Goal: Task Accomplishment & Management: Use online tool/utility

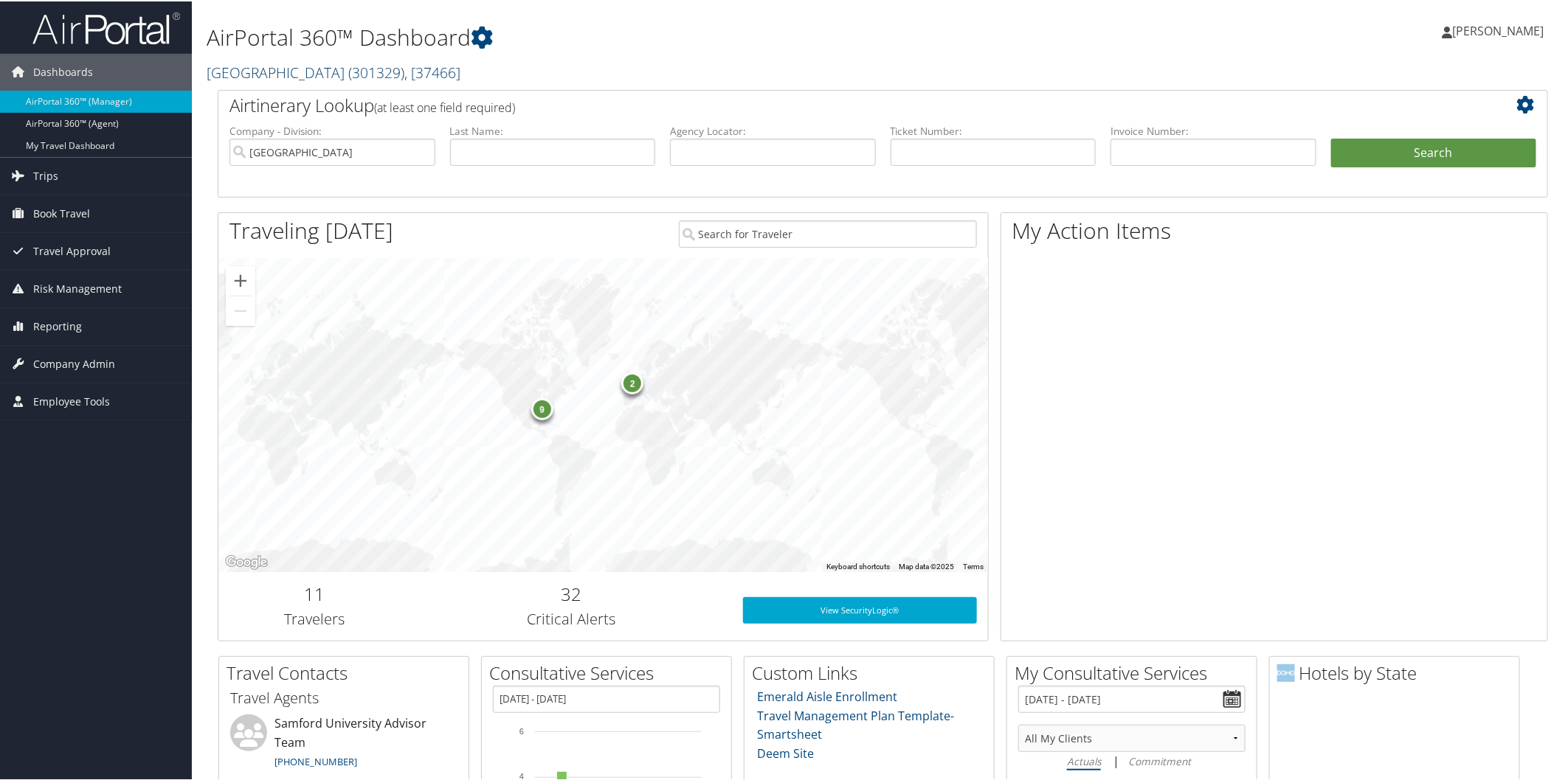
click at [248, 65] on link "Samford University ( 301329 ) , [ 37466 ]" at bounding box center [333, 71] width 254 height 20
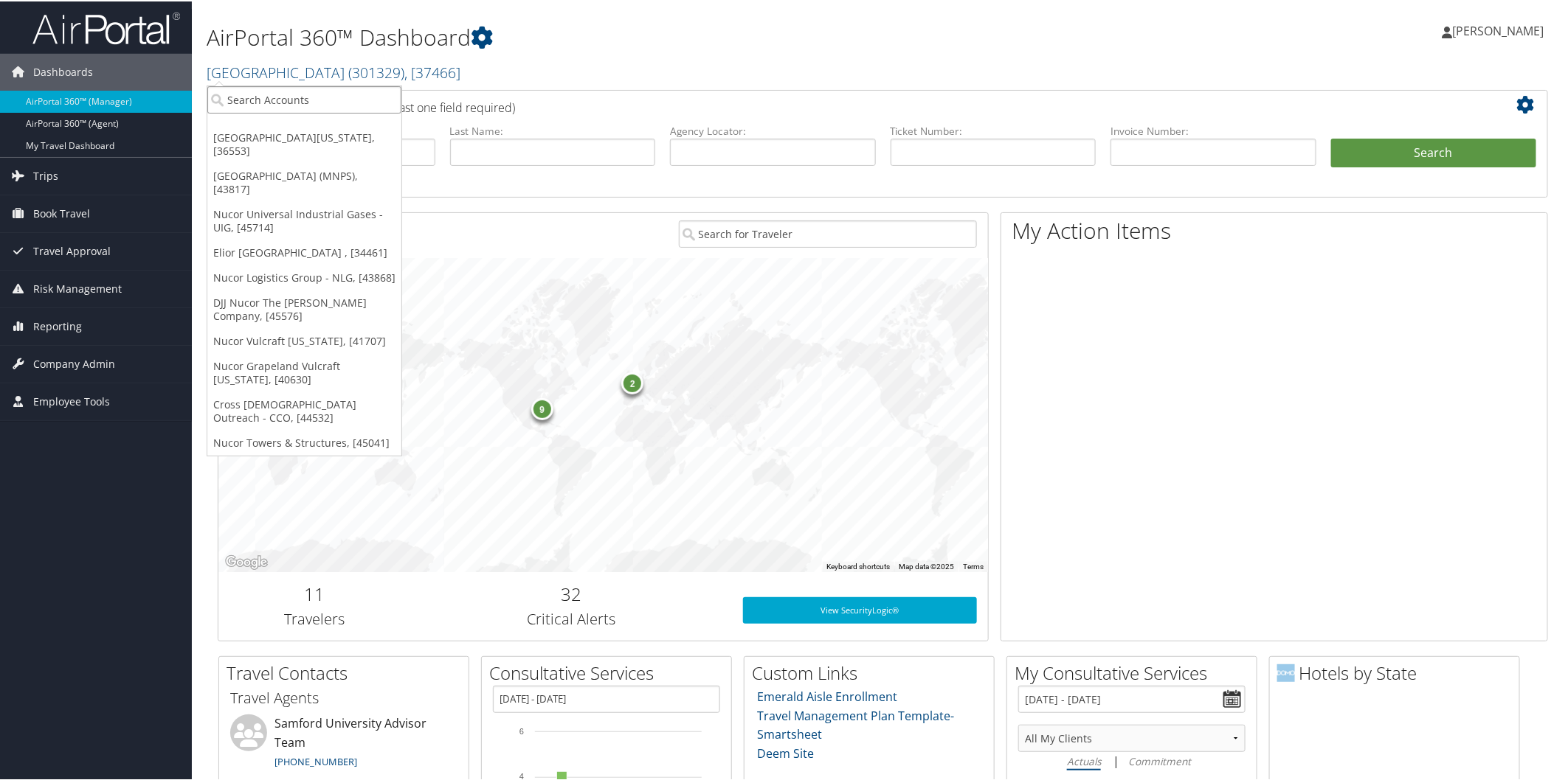
click at [332, 97] on input "search" at bounding box center [304, 98] width 194 height 27
click at [776, 35] on h1 "AirPortal 360™ Dashboard" at bounding box center [657, 36] width 901 height 31
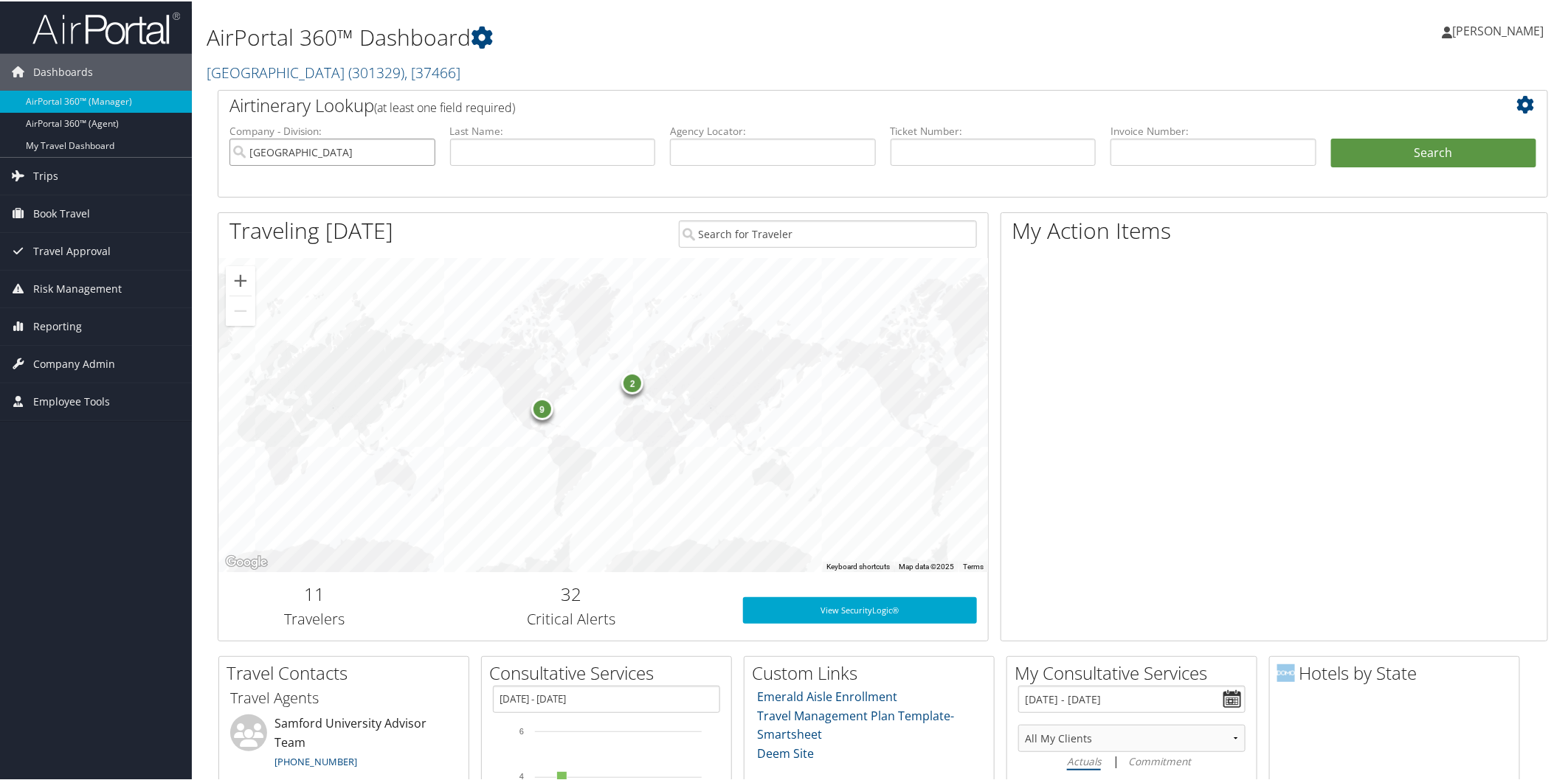
click at [421, 151] on input "Samford University" at bounding box center [332, 151] width 206 height 27
click at [703, 151] on input "text" at bounding box center [772, 151] width 206 height 27
paste input "D9PWVK"
type input "D9PWVK"
click at [1418, 157] on button "Search" at bounding box center [1434, 152] width 206 height 30
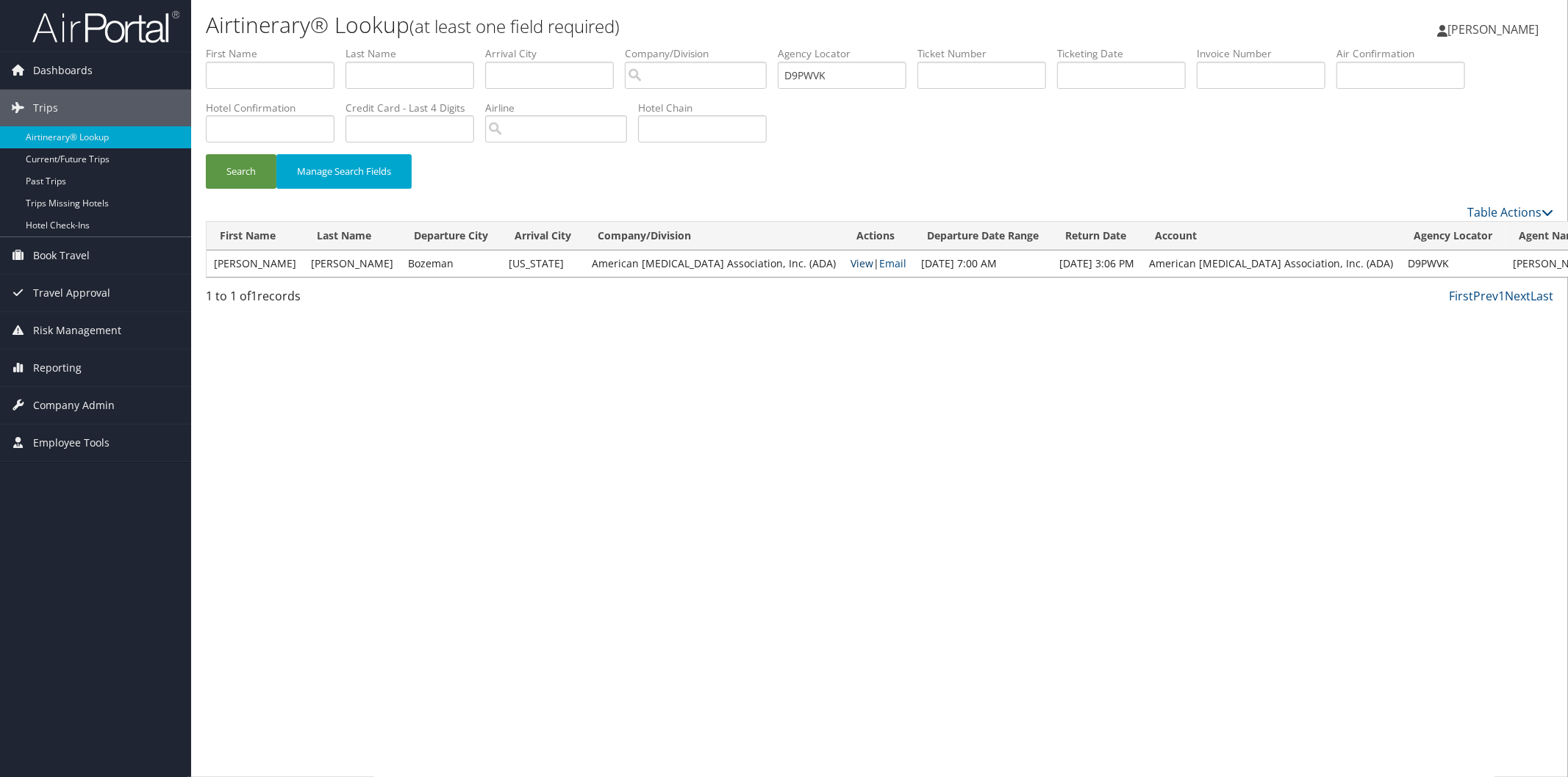
click at [851, 259] on link "View" at bounding box center [862, 263] width 23 height 14
click at [885, 73] on input "D9PWVK" at bounding box center [842, 75] width 129 height 27
type input "D"
paste input "DC2517"
type input "DC2517"
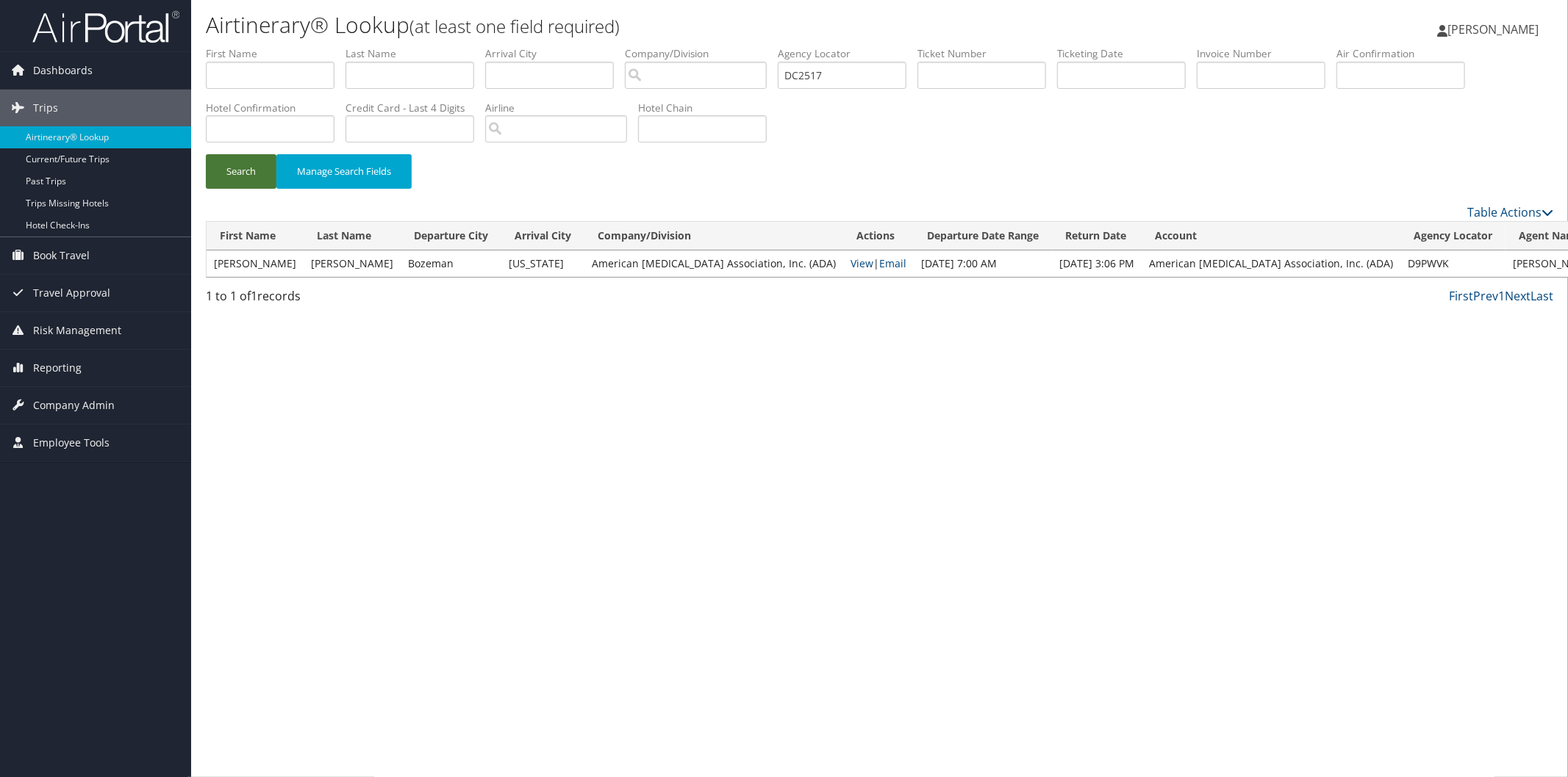
click at [232, 160] on button "Search" at bounding box center [240, 172] width 70 height 35
click at [851, 259] on link "View" at bounding box center [862, 263] width 23 height 14
click at [92, 396] on span "Company Admin" at bounding box center [74, 406] width 81 height 37
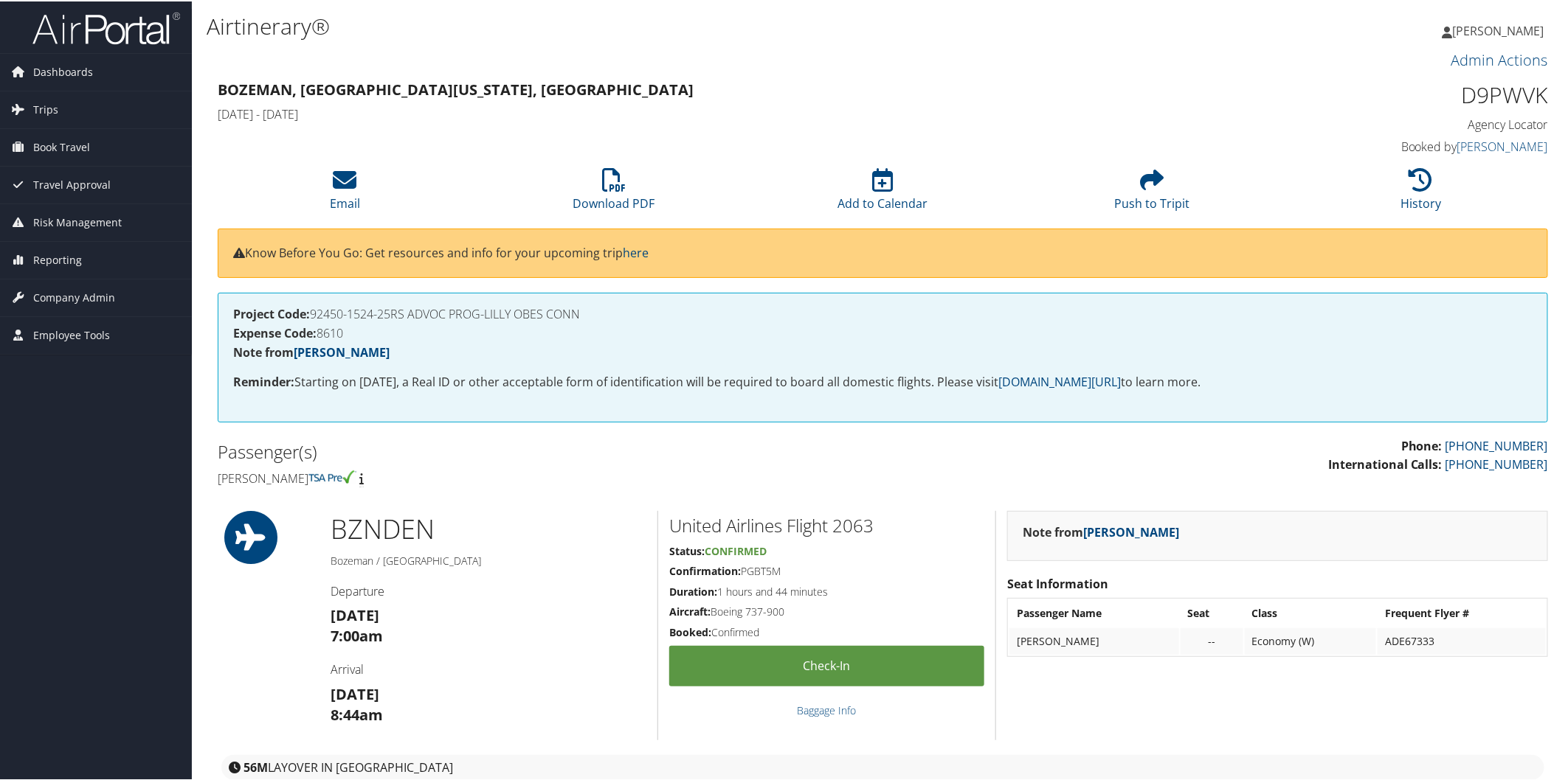
scroll to position [560, 0]
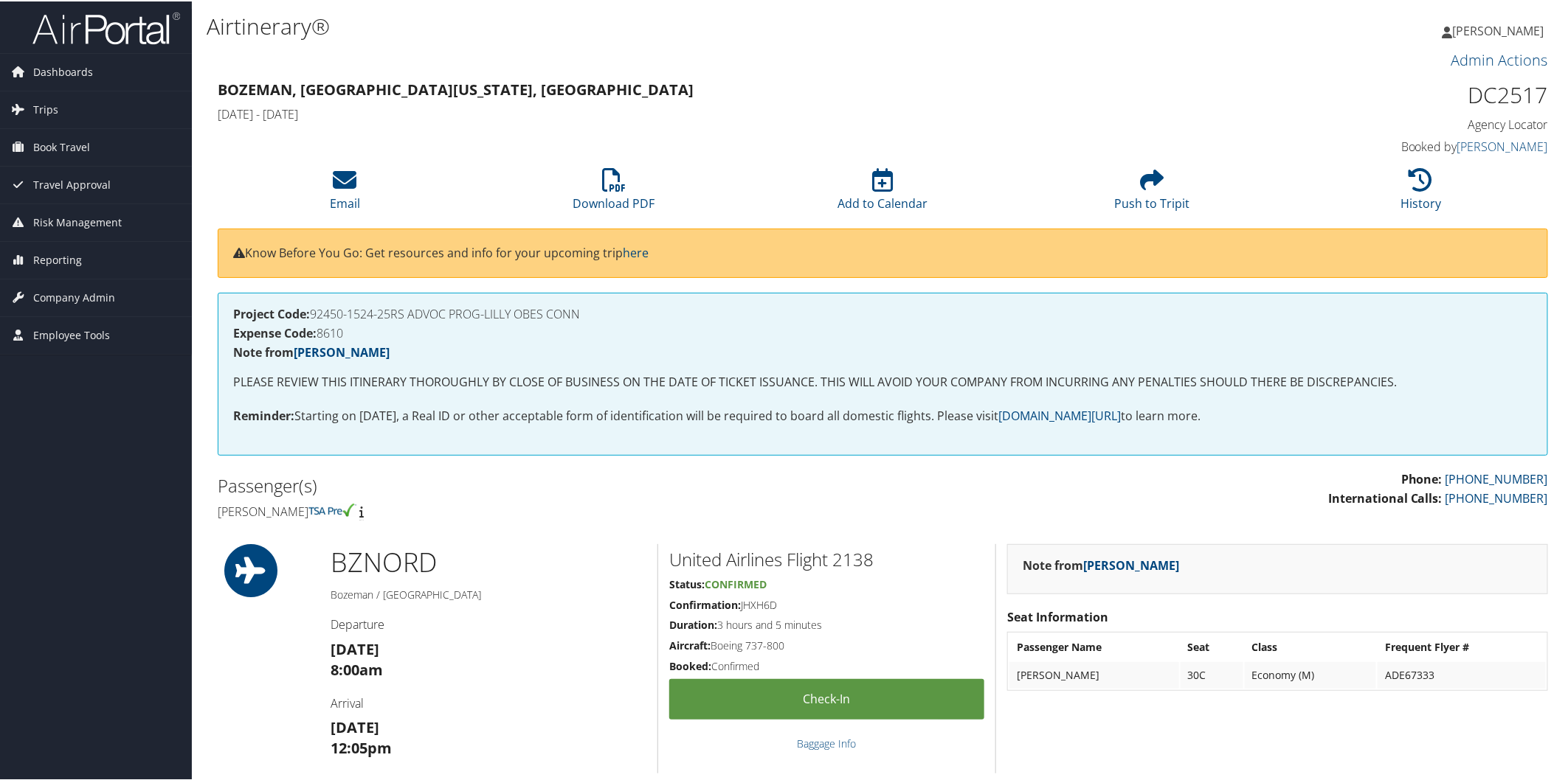
scroll to position [600, 0]
